Goal: Transaction & Acquisition: Purchase product/service

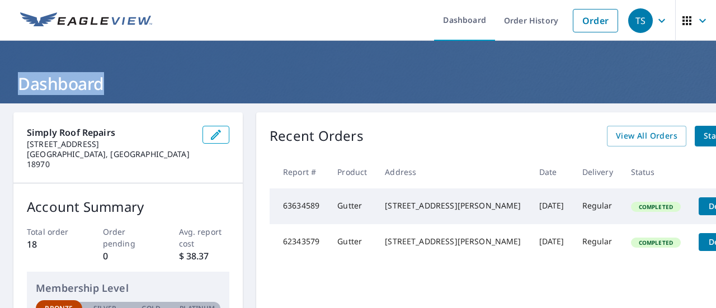
click at [586, 31] on link "Order" at bounding box center [595, 20] width 45 height 23
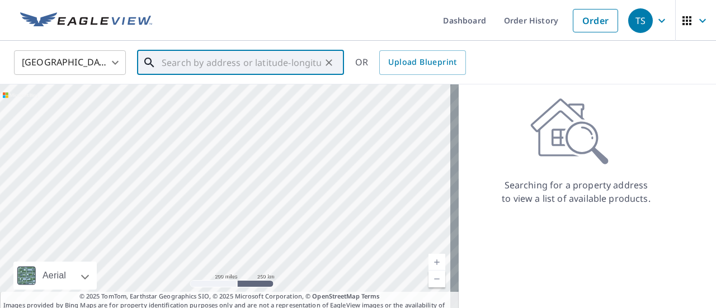
click at [178, 65] on input "text" at bounding box center [241, 62] width 159 height 31
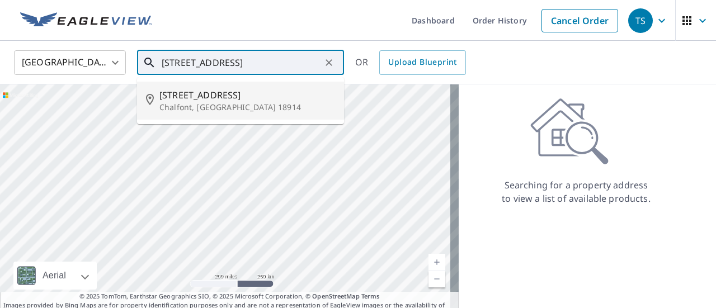
click at [191, 103] on p "Chalfont, PA 18914" at bounding box center [247, 107] width 176 height 11
type input "29 Clearview Ave Chalfont, PA 18914"
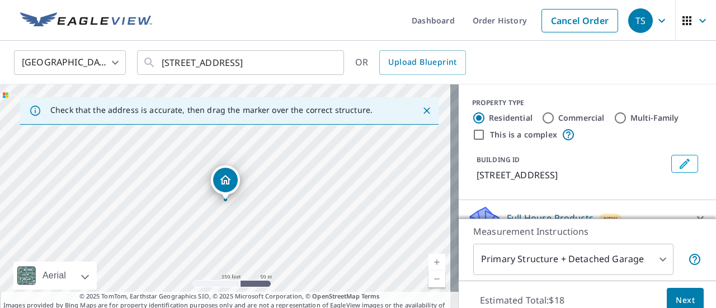
click at [428, 260] on link "Current Level 17, Zoom In" at bounding box center [436, 262] width 17 height 17
click at [428, 260] on link "Current Level 18, Zoom In" at bounding box center [436, 262] width 17 height 17
click at [428, 260] on link "Current Level 19, Zoom In" at bounding box center [436, 262] width 17 height 17
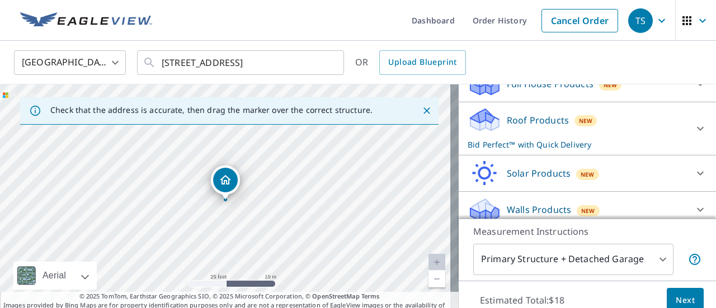
scroll to position [143, 0]
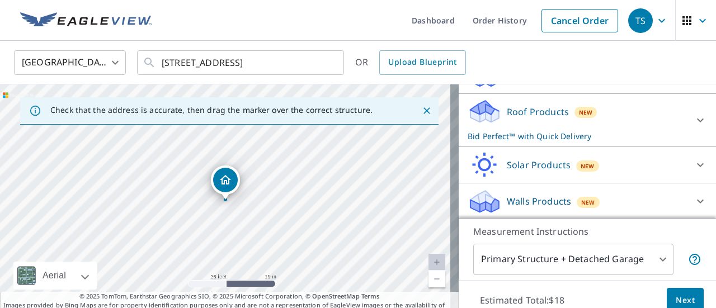
click at [693, 200] on icon at bounding box center [699, 201] width 13 height 13
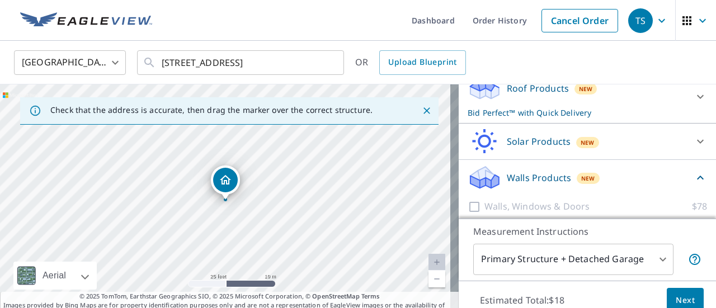
scroll to position [163, 0]
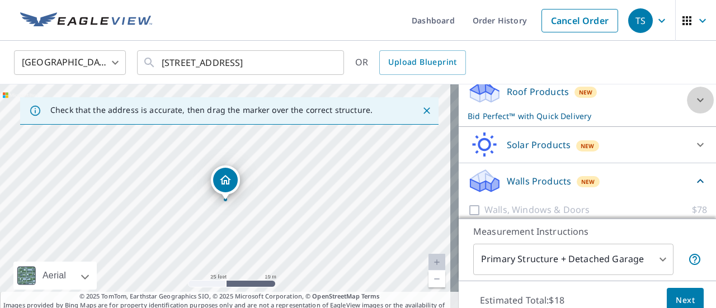
click at [693, 101] on icon at bounding box center [699, 99] width 13 height 13
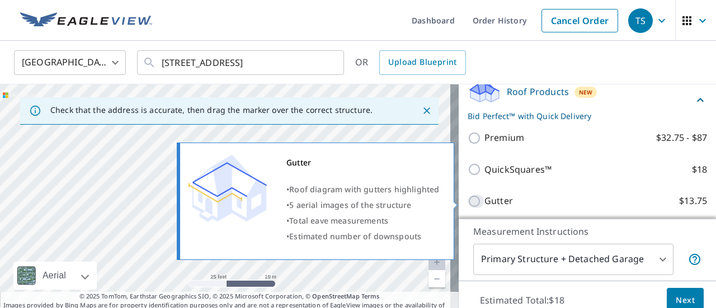
click at [468, 201] on input "Gutter $13.75" at bounding box center [476, 201] width 17 height 13
checkbox input "true"
checkbox input "false"
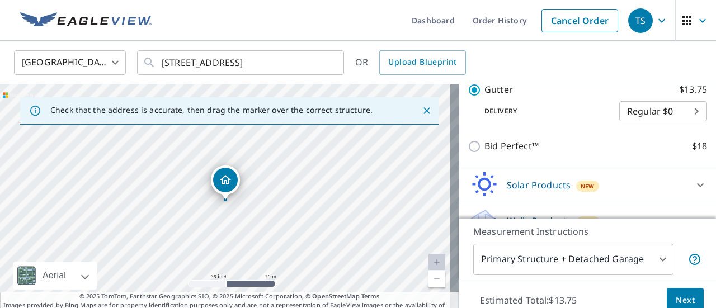
scroll to position [358, 0]
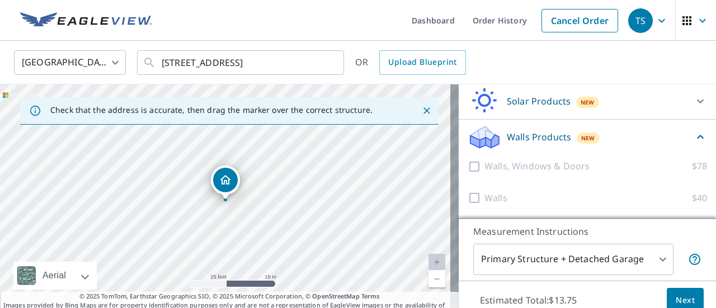
drag, startPoint x: 711, startPoint y: 242, endPoint x: 708, endPoint y: 272, distance: 30.9
click at [676, 299] on span "Next" at bounding box center [685, 301] width 19 height 14
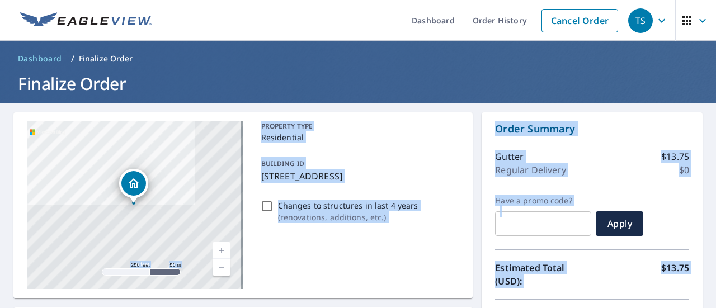
click at [647, 112] on div "Order Summary Gutter $13.75 Regular Delivery $0 Have a promo code? ​ Apply Esti…" at bounding box center [592, 241] width 221 height 258
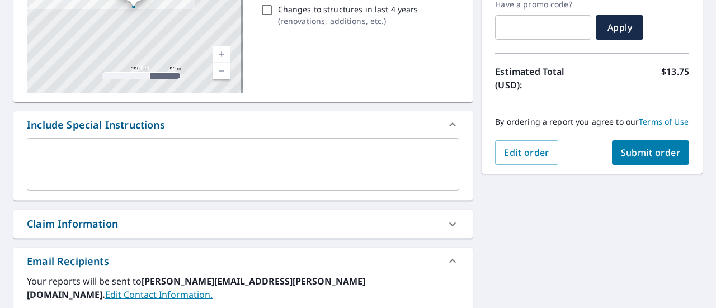
scroll to position [196, 0]
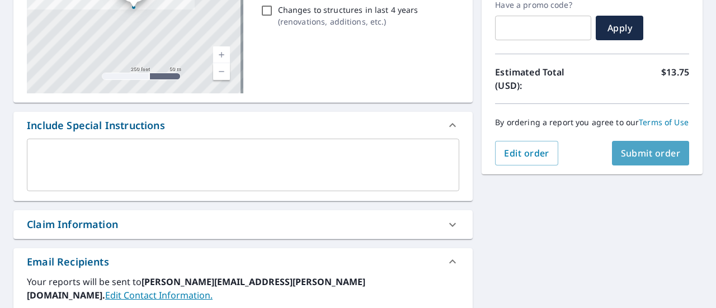
click at [647, 159] on span "Submit order" at bounding box center [651, 153] width 60 height 12
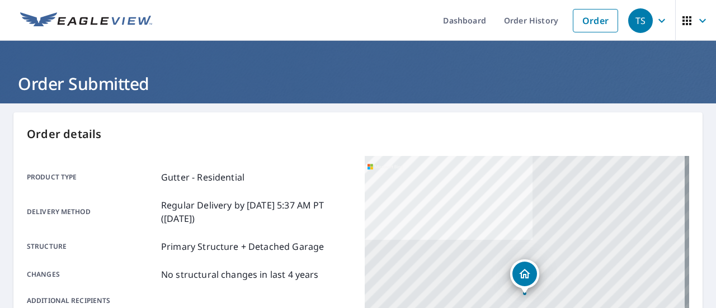
click at [534, 20] on link "Order History" at bounding box center [531, 20] width 72 height 41
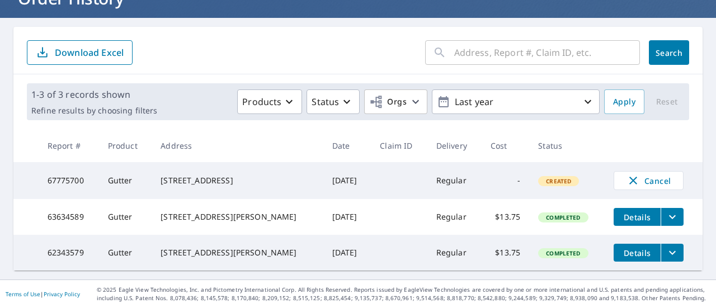
scroll to position [97, 0]
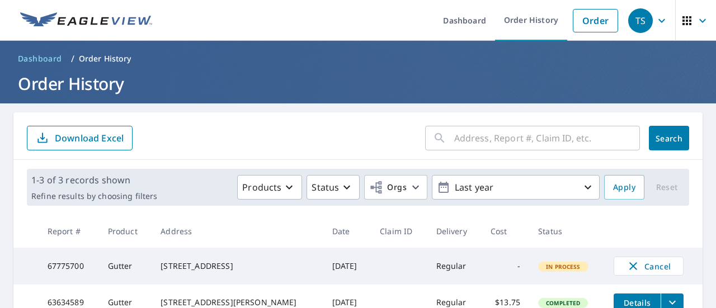
click at [235, 139] on form "​ Search Download Excel" at bounding box center [358, 138] width 662 height 25
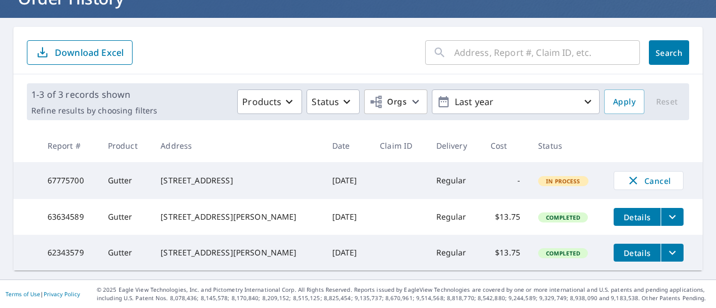
scroll to position [89, 0]
